Goal: Information Seeking & Learning: Learn about a topic

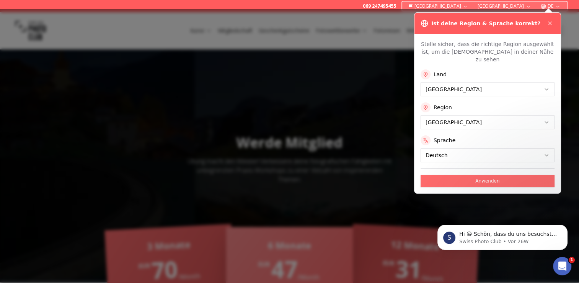
click at [487, 175] on button "Anwenden" at bounding box center [488, 181] width 134 height 12
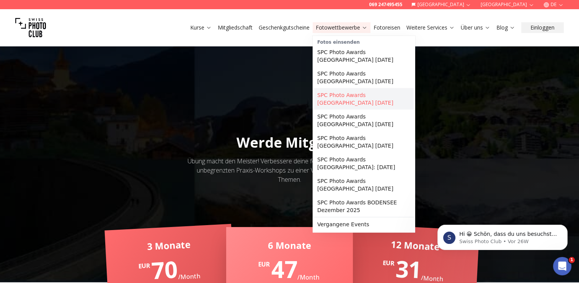
click at [346, 88] on link "SPC Photo Awards [GEOGRAPHIC_DATA] [DATE]" at bounding box center [364, 98] width 100 height 21
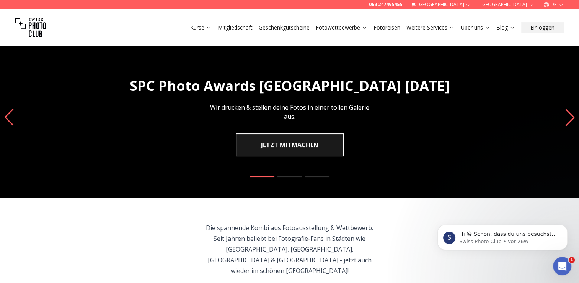
click at [370, 175] on div "SPC Photo Awards [GEOGRAPHIC_DATA] [DATE] Wir drucken & stellen deine Fotos in …" at bounding box center [289, 117] width 579 height 161
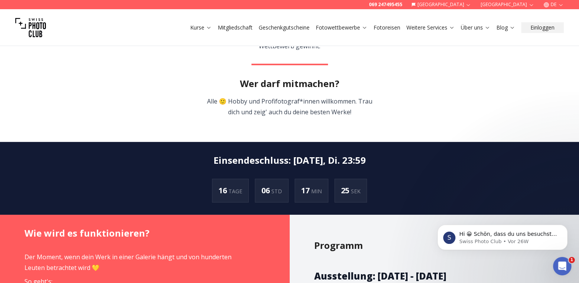
scroll to position [292, 0]
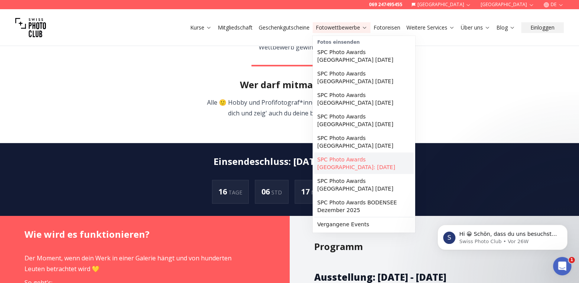
click at [366, 152] on link "SPC Photo Awards [GEOGRAPHIC_DATA]: [DATE]" at bounding box center [364, 162] width 100 height 21
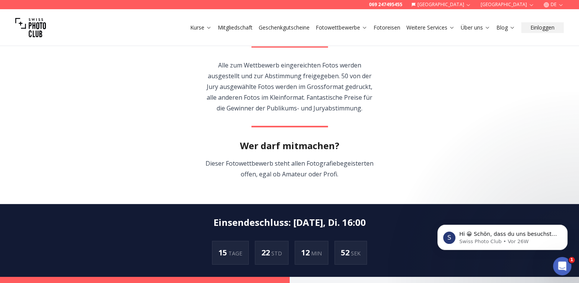
scroll to position [216, 0]
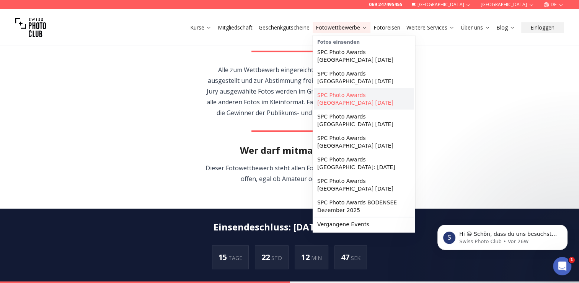
click at [367, 91] on link "SPC Photo Awards [GEOGRAPHIC_DATA] [DATE]" at bounding box center [364, 98] width 100 height 21
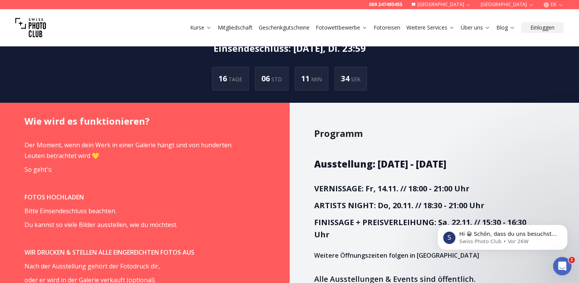
scroll to position [407, 0]
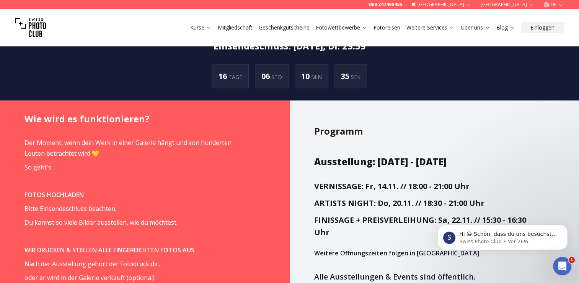
click at [368, 217] on h3 "FINISSAGE + PREISVERLEIHUNG: Sa, 22.11. // 15:30 - 16:30 Uhr" at bounding box center [426, 226] width 224 height 25
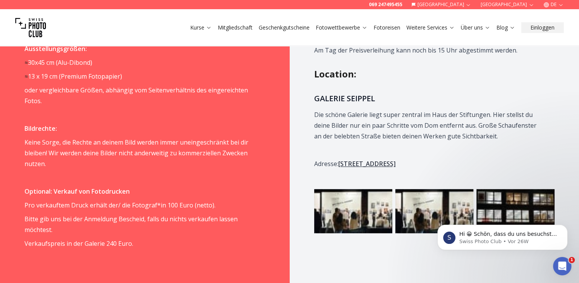
scroll to position [719, 0]
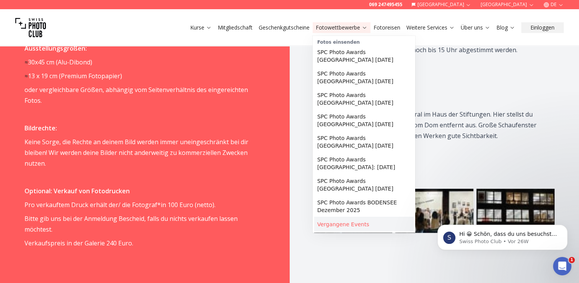
click at [347, 217] on link "Vergangene Events" at bounding box center [364, 224] width 100 height 14
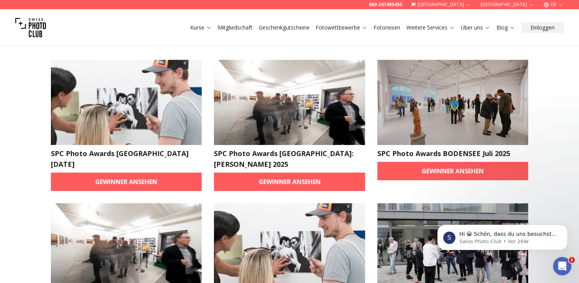
scroll to position [38, 0]
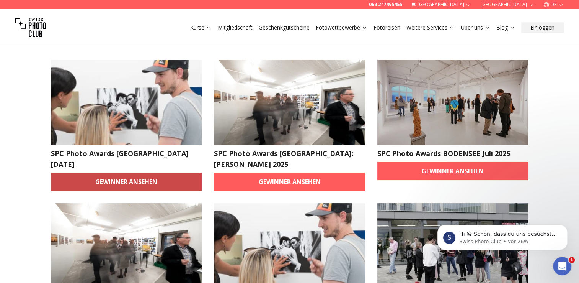
click at [131, 186] on link "Gewinner ansehen" at bounding box center [126, 181] width 151 height 18
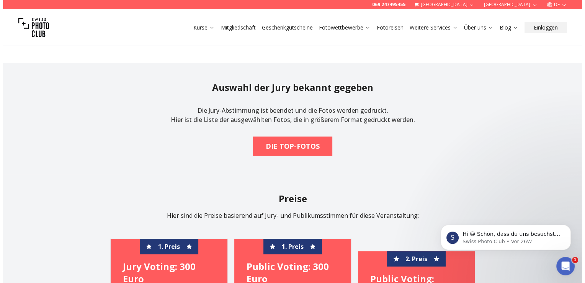
scroll to position [288, 0]
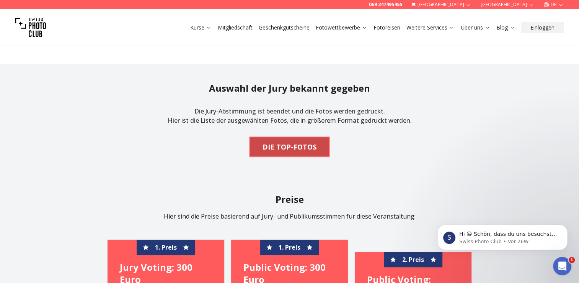
click at [284, 141] on b "DIE TOP-FOTOS" at bounding box center [290, 146] width 54 height 11
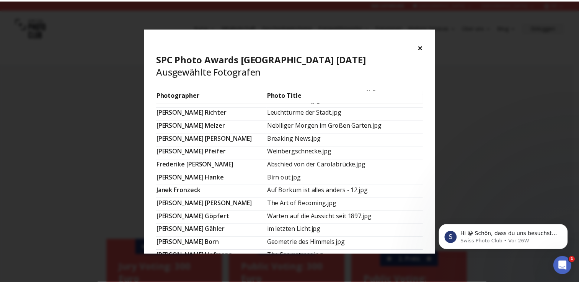
scroll to position [0, 0]
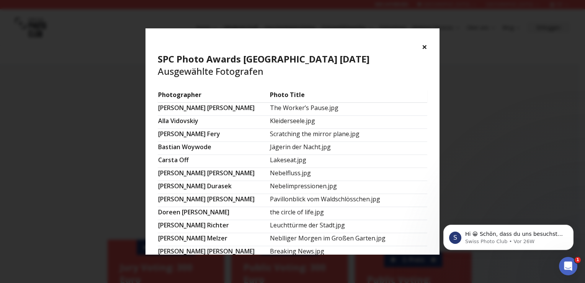
click at [425, 46] on button "×" at bounding box center [424, 47] width 5 height 12
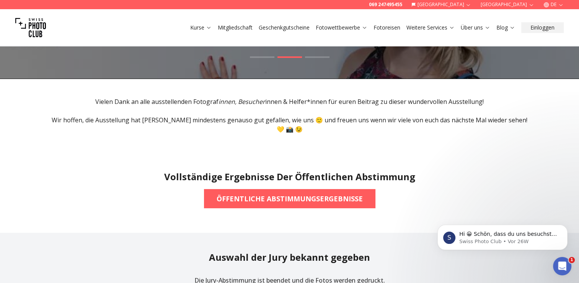
scroll to position [111, 0]
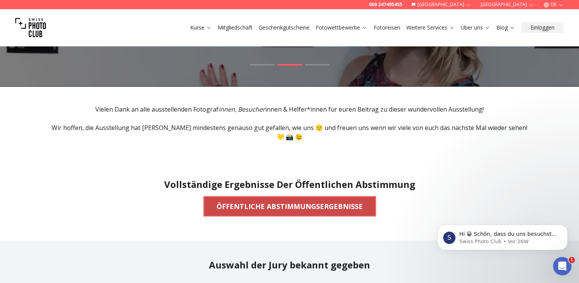
click at [298, 201] on b "ÖFFENTLICHE ABSTIMMUNGSERGEBNISSE" at bounding box center [290, 206] width 146 height 11
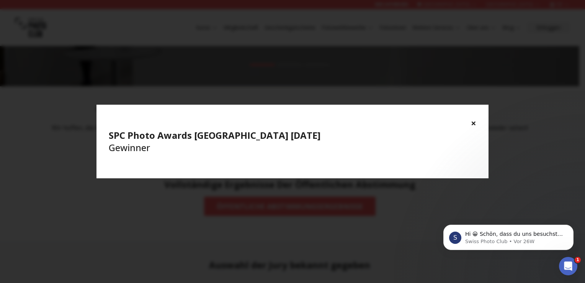
click at [283, 149] on h4 "SPC Photo Awards [GEOGRAPHIC_DATA] [DATE] Gewinner" at bounding box center [293, 141] width 368 height 25
click at [474, 122] on button "×" at bounding box center [473, 123] width 5 height 12
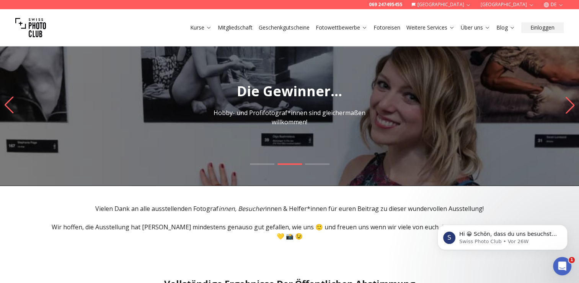
scroll to position [0, 0]
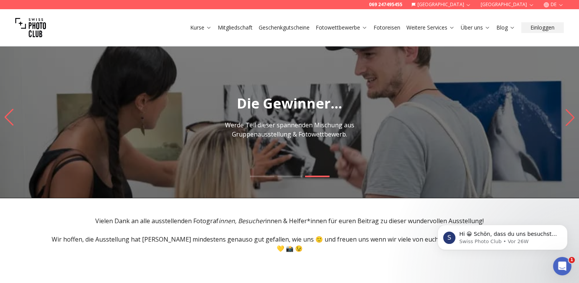
click at [566, 120] on icon "Next slide" at bounding box center [570, 117] width 10 height 17
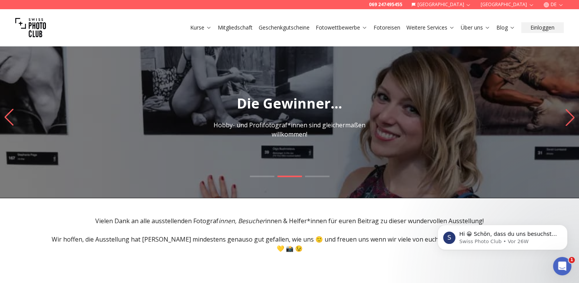
click at [566, 120] on icon "Next slide" at bounding box center [570, 117] width 10 height 17
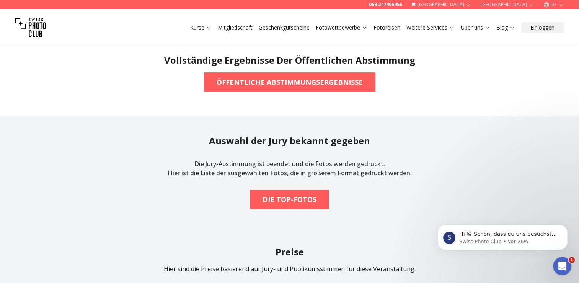
scroll to position [190, 0]
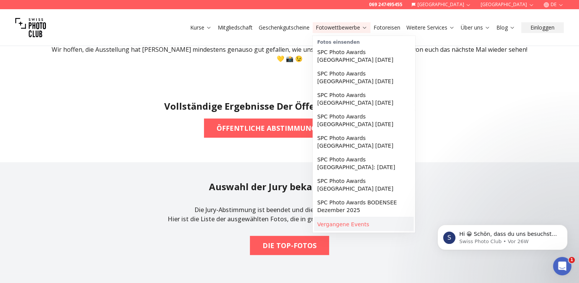
click at [327, 219] on link "Vergangene Events" at bounding box center [364, 224] width 100 height 14
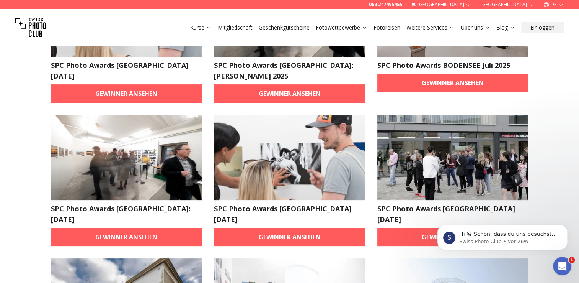
scroll to position [126, 0]
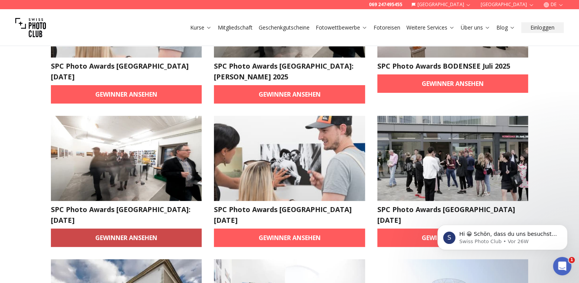
click at [136, 228] on link "Gewinner ansehen" at bounding box center [126, 237] width 151 height 18
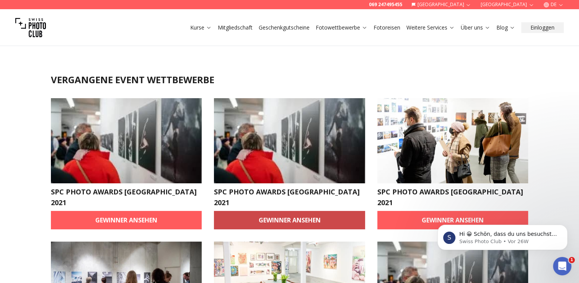
click at [272, 211] on link "Gewinner ansehen" at bounding box center [289, 220] width 151 height 18
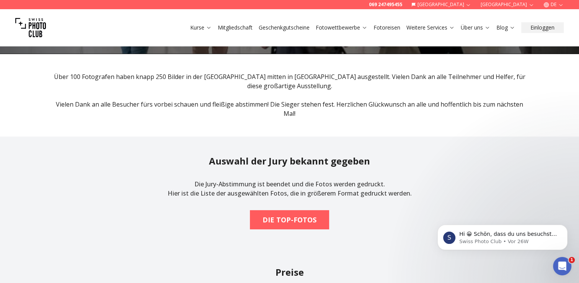
scroll to position [123, 0]
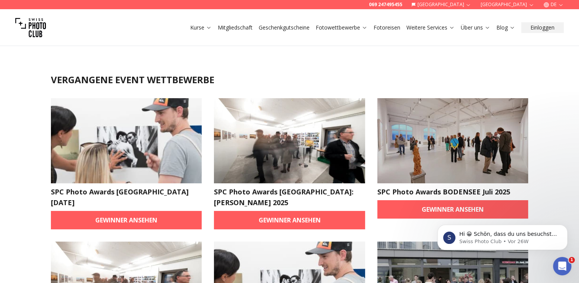
click at [445, 210] on html "S Hi 😀 Schön, dass du uns besuchst. Stell' uns gerne jederzeit Fragen oder hint…" at bounding box center [502, 235] width 153 height 54
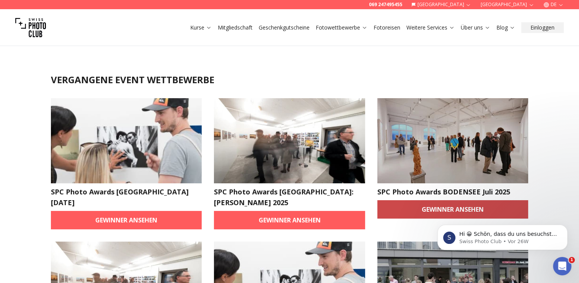
click at [458, 207] on link "Gewinner ansehen" at bounding box center [453, 209] width 151 height 18
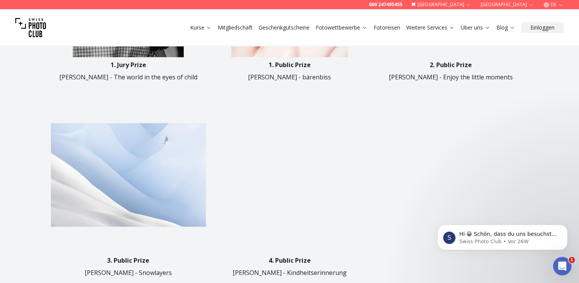
scroll to position [403, 0]
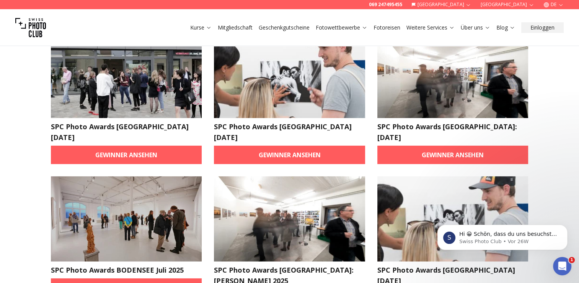
scroll to position [2357, 0]
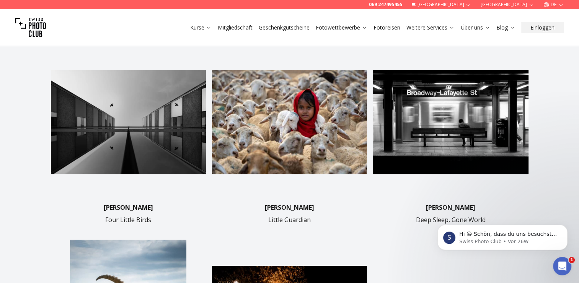
scroll to position [198, 0]
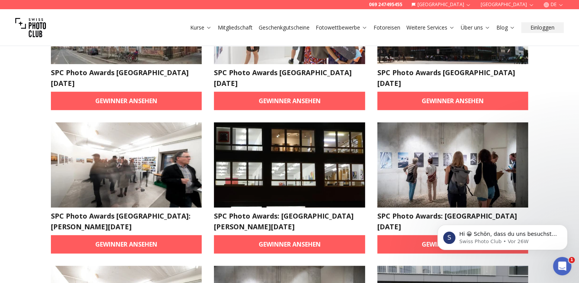
scroll to position [406, 0]
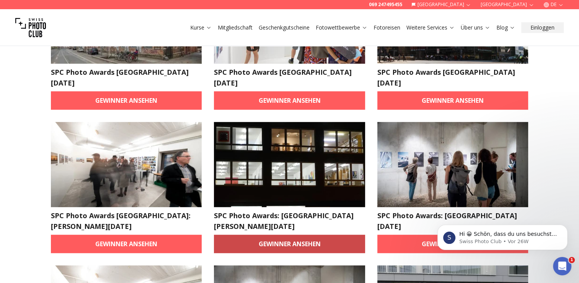
click at [283, 234] on link "Gewinner ansehen" at bounding box center [289, 243] width 151 height 18
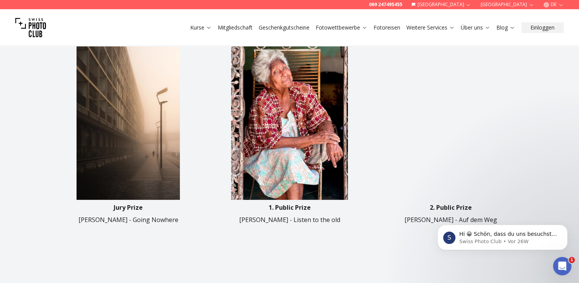
scroll to position [262, 0]
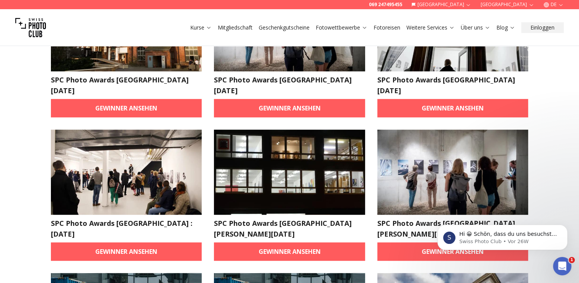
scroll to position [398, 0]
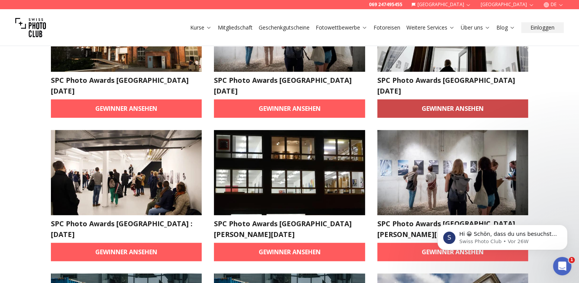
click at [465, 99] on link "Gewinner ansehen" at bounding box center [453, 108] width 151 height 18
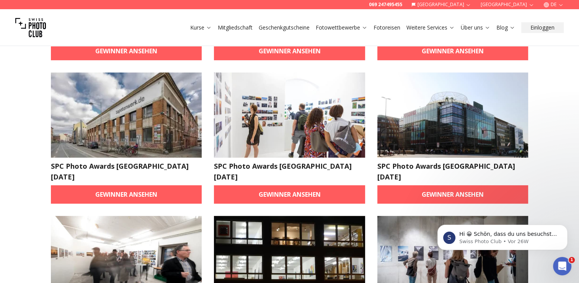
scroll to position [289, 0]
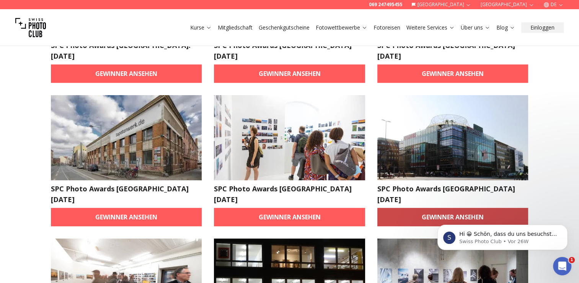
click at [443, 208] on link "Gewinner ansehen" at bounding box center [453, 217] width 151 height 18
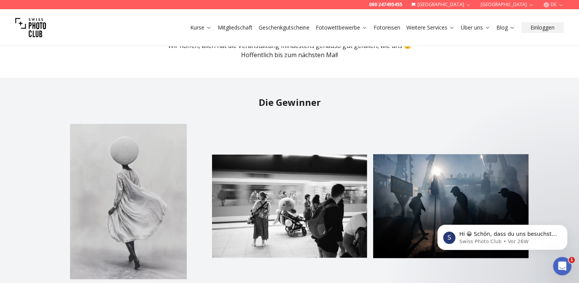
scroll to position [168, 0]
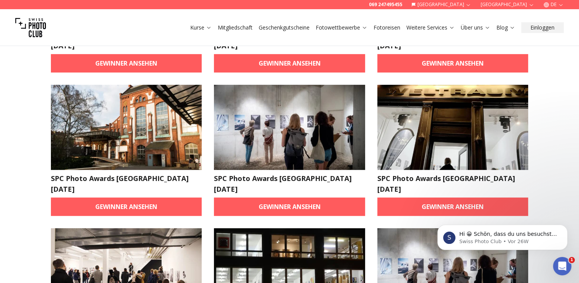
scroll to position [300, 0]
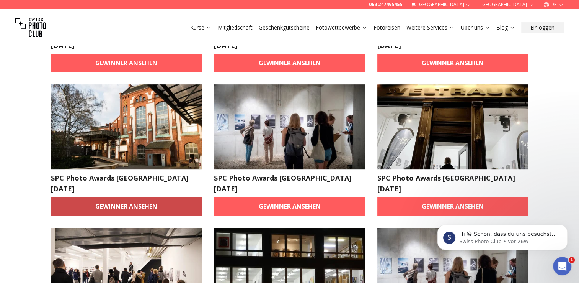
click at [122, 197] on link "Gewinner ansehen" at bounding box center [126, 206] width 151 height 18
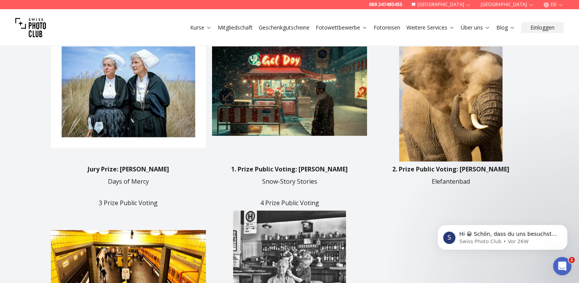
scroll to position [329, 0]
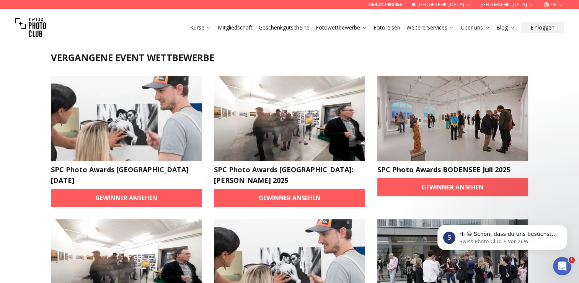
scroll to position [25, 0]
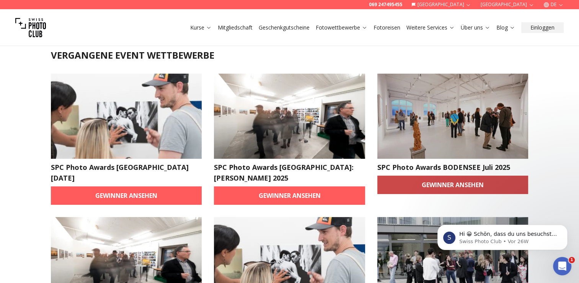
click at [420, 179] on link "Gewinner ansehen" at bounding box center [453, 184] width 151 height 18
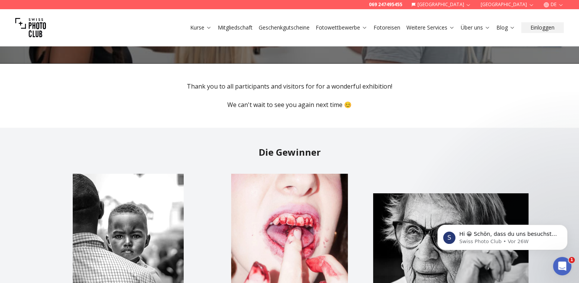
scroll to position [132, 0]
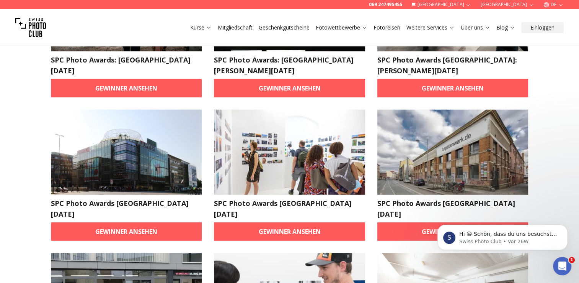
scroll to position [2137, 0]
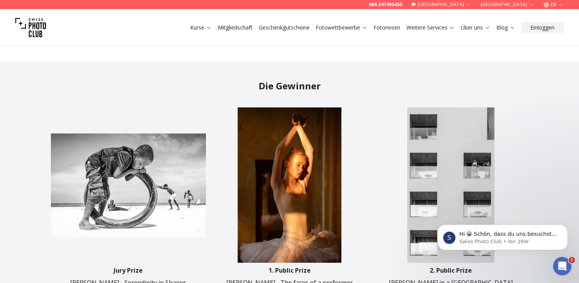
scroll to position [255, 0]
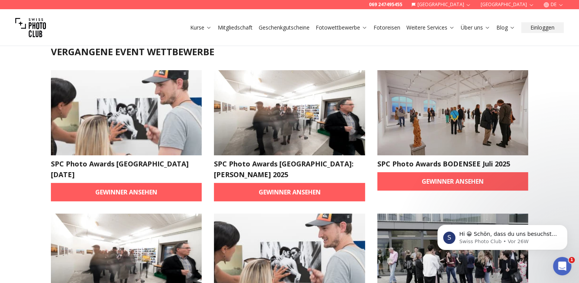
scroll to position [32, 0]
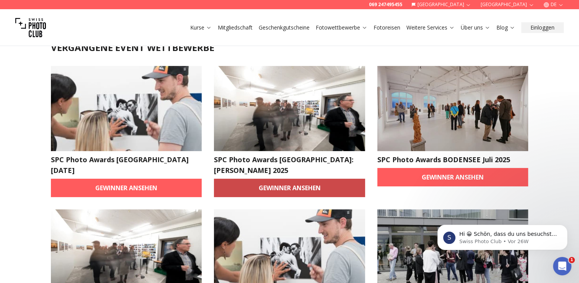
click at [278, 178] on link "Gewinner ansehen" at bounding box center [289, 187] width 151 height 18
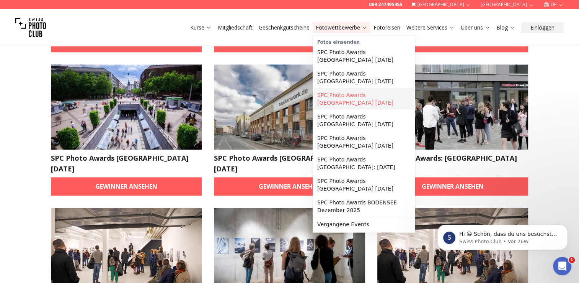
scroll to position [1035, 0]
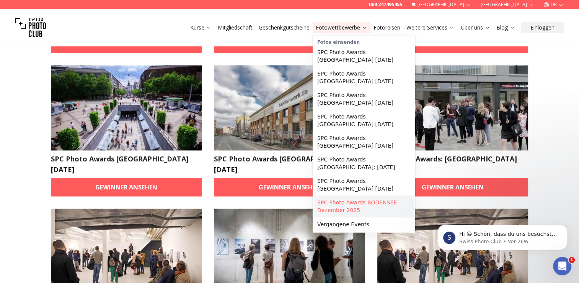
click at [351, 196] on link "SPC Photo Awards BODENSEE Dezember 2025" at bounding box center [364, 205] width 100 height 21
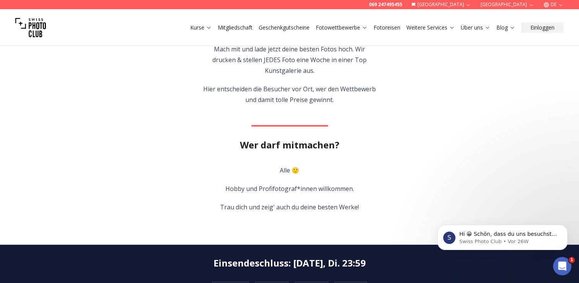
scroll to position [265, 0]
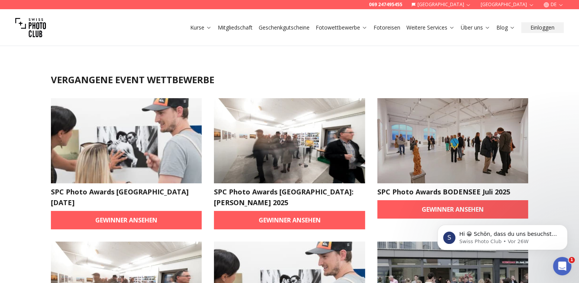
click at [237, 28] on link "Mitgliedschaft" at bounding box center [235, 28] width 35 height 8
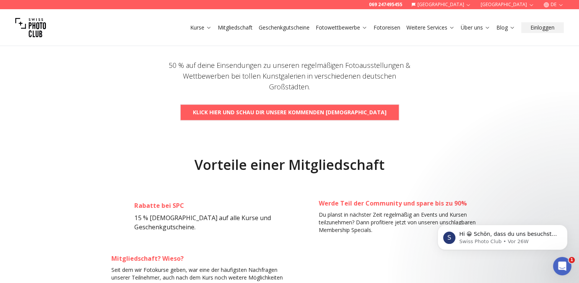
scroll to position [417, 0]
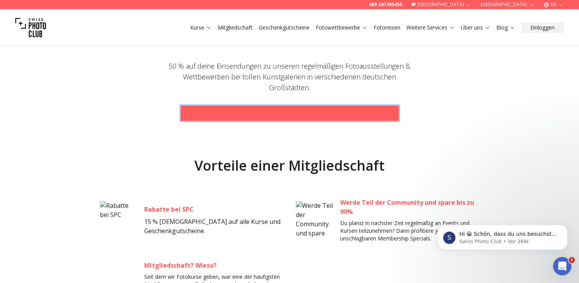
click at [332, 118] on span "Klick hier und schau dir unsere kommenden [DEMOGRAPHIC_DATA]" at bounding box center [290, 113] width 206 height 14
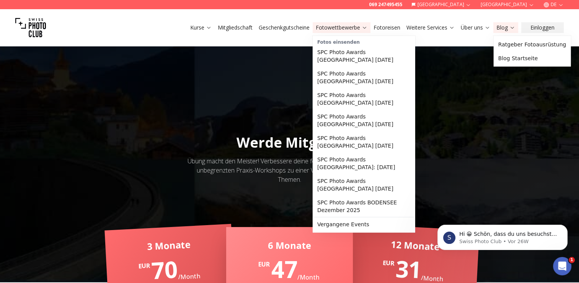
click at [345, 29] on link "Fotowettbewerbe" at bounding box center [342, 28] width 52 height 8
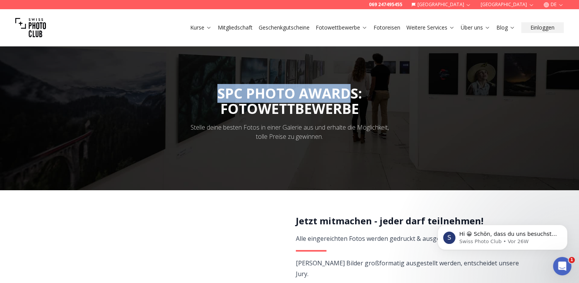
drag, startPoint x: 217, startPoint y: 92, endPoint x: 352, endPoint y: 98, distance: 135.3
click at [352, 98] on h1 "SPC PHOTO AWARDS: FOTOWETTBEWERBE" at bounding box center [289, 101] width 157 height 31
copy span "SPC PHOTO AWARD"
